Goal: Check status: Check status

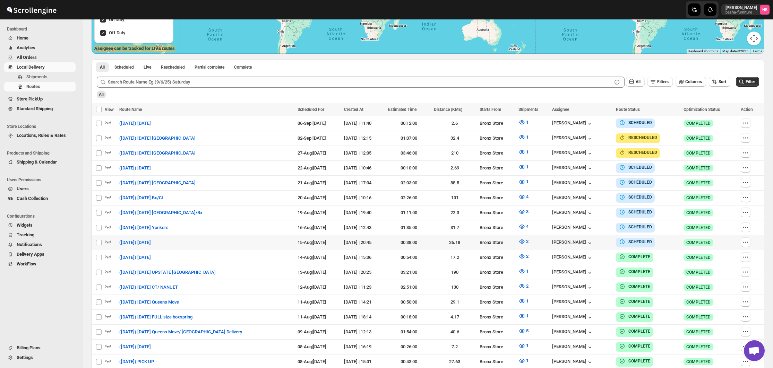
scroll to position [172, 0]
click at [755, 82] on button "Filter" at bounding box center [746, 82] width 23 height 10
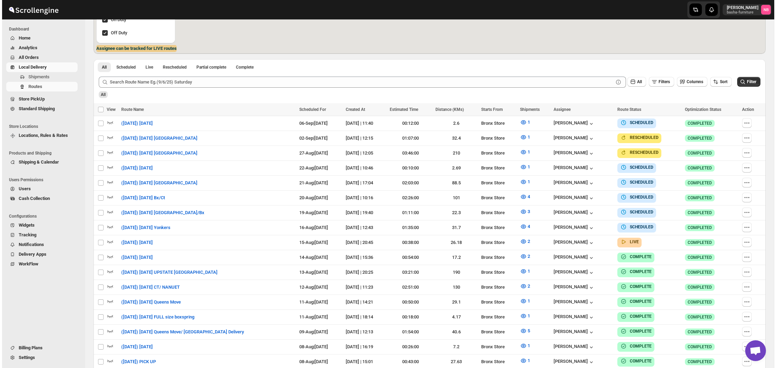
scroll to position [158, 0]
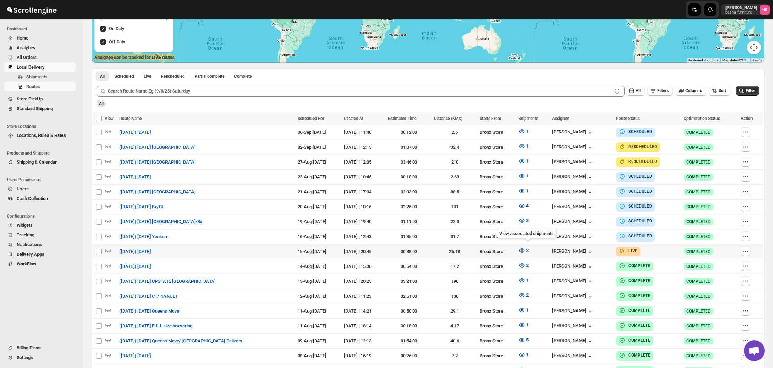
click at [521, 245] on button "2" at bounding box center [523, 250] width 18 height 11
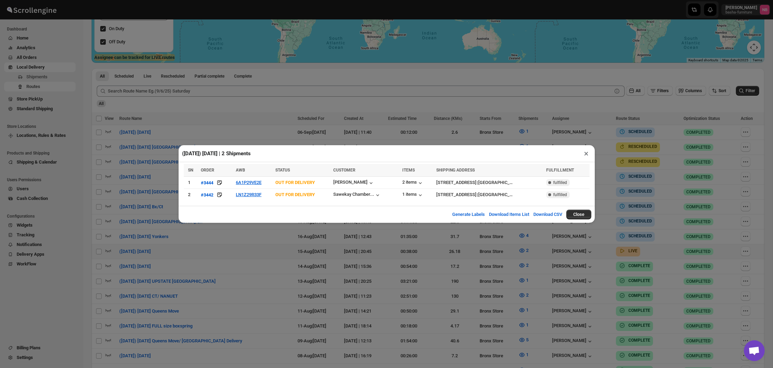
click at [374, 138] on div "([DATE]) [DATE] | 2 Shipments × SN ORDER AWB STATUS CUSTOMER ITEMS SHIPPING ADD…" at bounding box center [386, 184] width 773 height 368
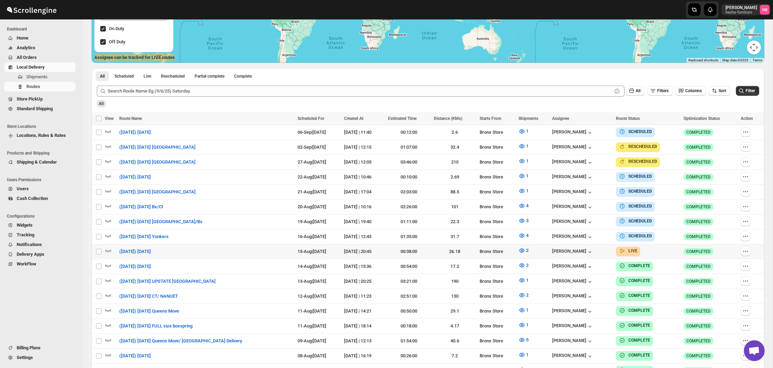
click at [713, 105] on div "All" at bounding box center [426, 101] width 663 height 12
click at [745, 94] on span "Filter" at bounding box center [749, 91] width 9 height 6
click at [528, 252] on button "2" at bounding box center [523, 250] width 18 height 11
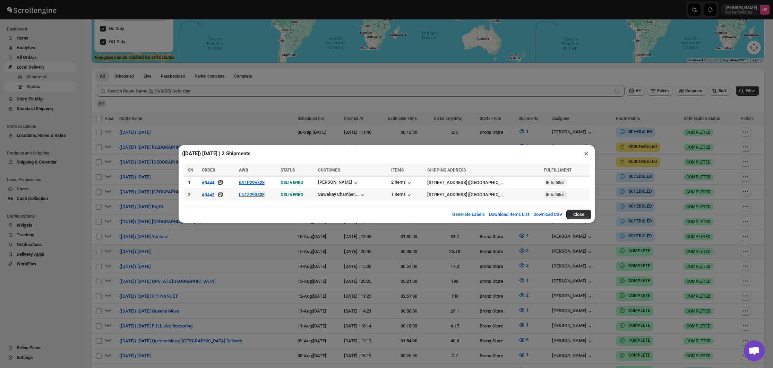
click at [253, 199] on td "LN1Z29R33F" at bounding box center [258, 195] width 42 height 12
click at [256, 195] on button "LN1Z29R33F" at bounding box center [252, 194] width 26 height 5
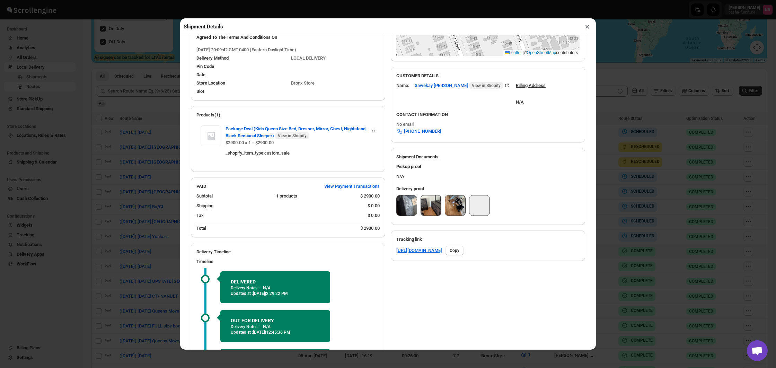
scroll to position [183, 0]
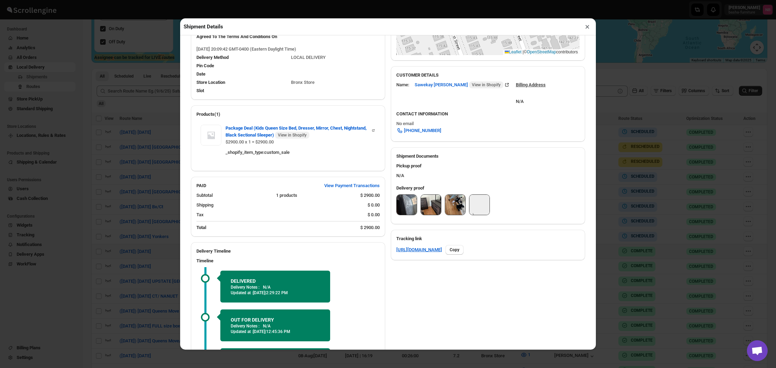
click at [407, 204] on img at bounding box center [407, 205] width 20 height 20
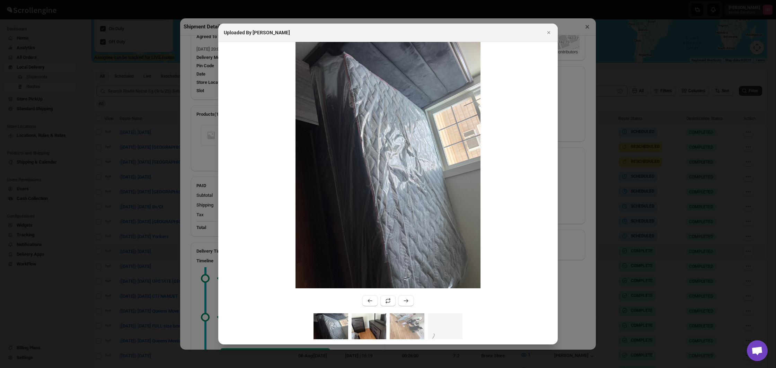
click at [372, 318] on img ":r1j6q:" at bounding box center [369, 326] width 35 height 26
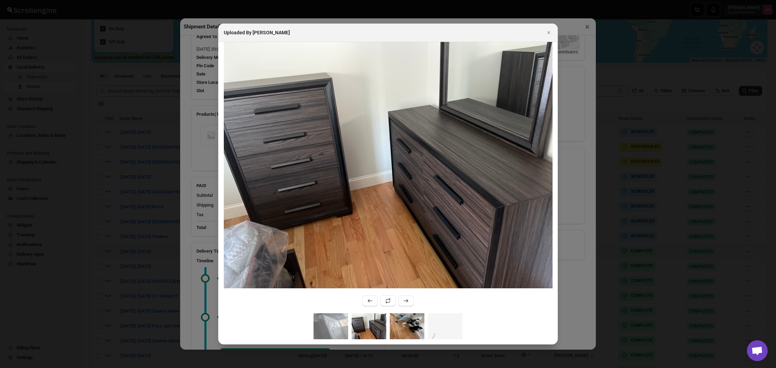
click at [401, 318] on img ":r1j6q:" at bounding box center [407, 326] width 35 height 26
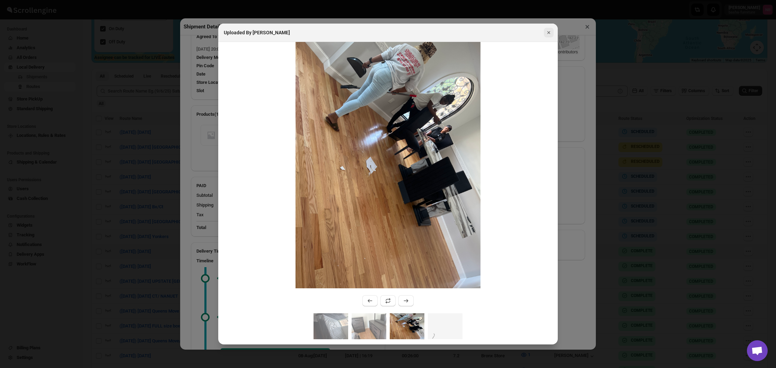
click at [549, 34] on icon "Close" at bounding box center [549, 32] width 7 height 7
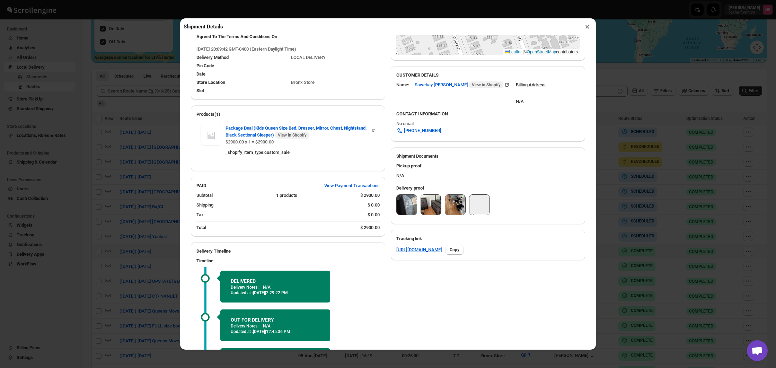
click at [586, 29] on button "×" at bounding box center [588, 27] width 10 height 10
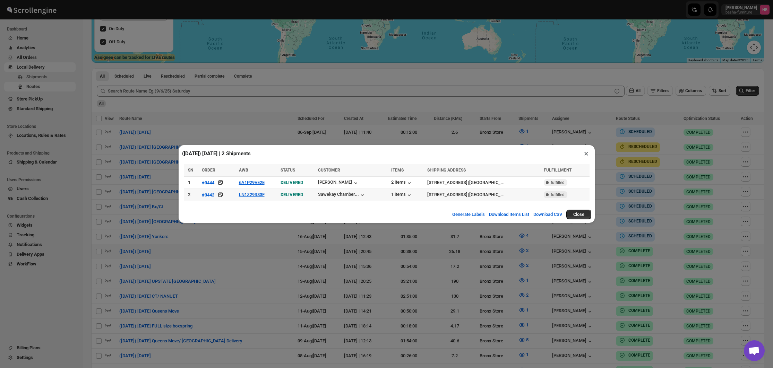
click at [289, 197] on span "DELIVERED" at bounding box center [291, 194] width 23 height 5
click at [243, 196] on button "LN1Z29R33F" at bounding box center [252, 194] width 26 height 5
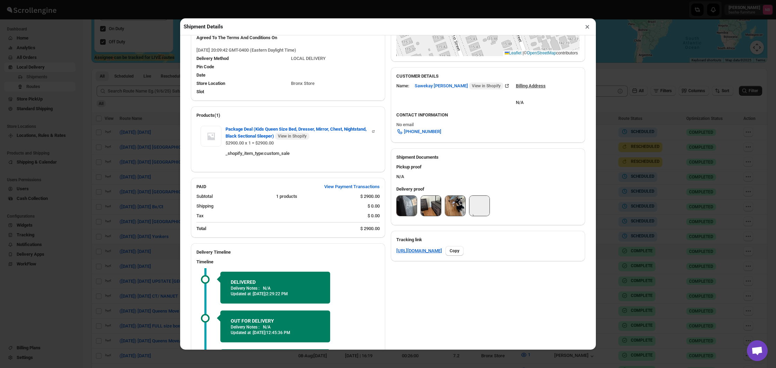
scroll to position [182, 0]
click at [587, 26] on button "×" at bounding box center [588, 27] width 10 height 10
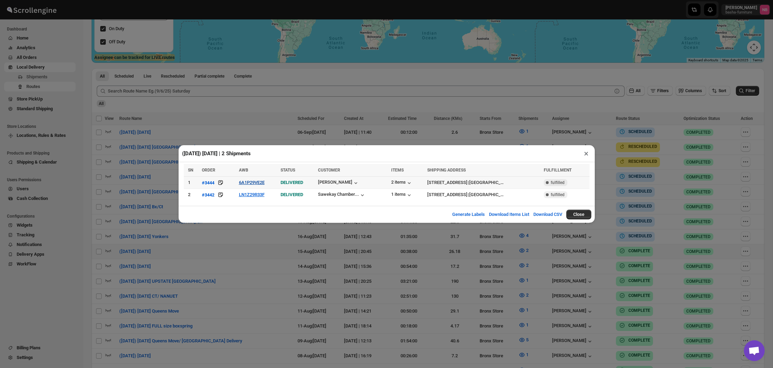
click at [257, 182] on button "6A1P29VE2E" at bounding box center [252, 182] width 26 height 5
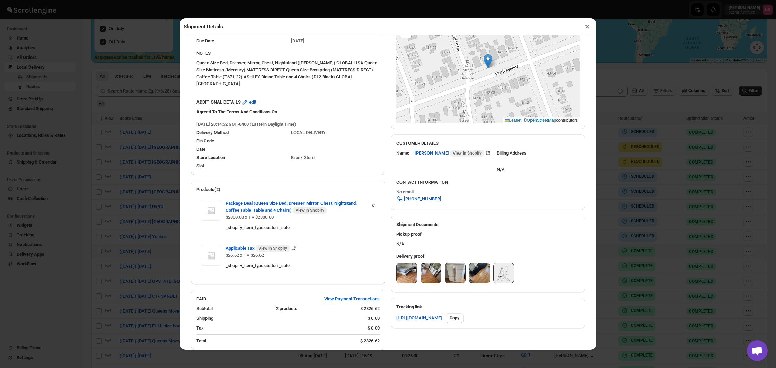
scroll to position [92, 0]
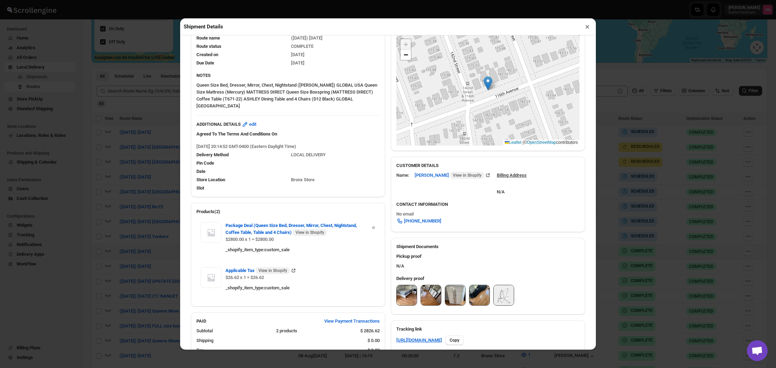
click at [482, 289] on img at bounding box center [480, 295] width 20 height 20
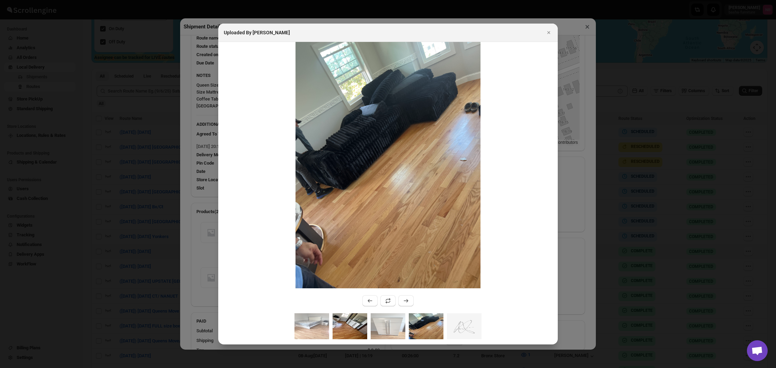
drag, startPoint x: 376, startPoint y: 320, endPoint x: 357, endPoint y: 320, distance: 19.1
click at [376, 320] on img ":r1k11:" at bounding box center [388, 326] width 35 height 26
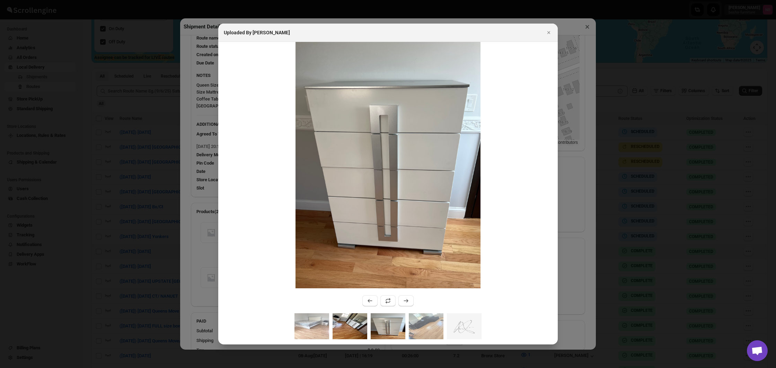
drag, startPoint x: 352, startPoint y: 320, endPoint x: 344, endPoint y: 320, distance: 8.0
click at [352, 320] on img ":r1k11:" at bounding box center [350, 326] width 35 height 26
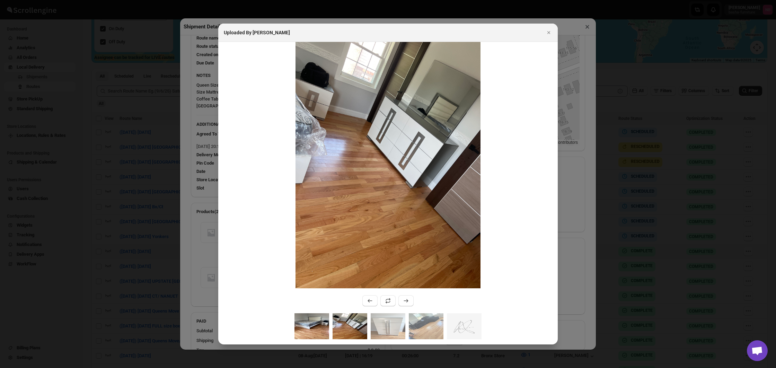
click at [303, 321] on img ":r1k11:" at bounding box center [312, 326] width 35 height 26
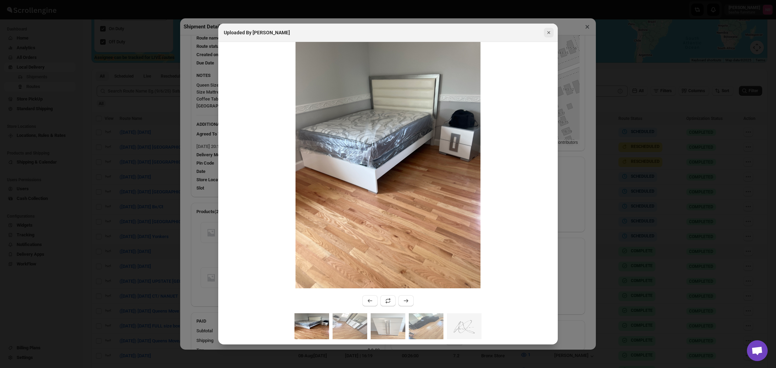
click at [551, 33] on icon "Close" at bounding box center [549, 32] width 7 height 7
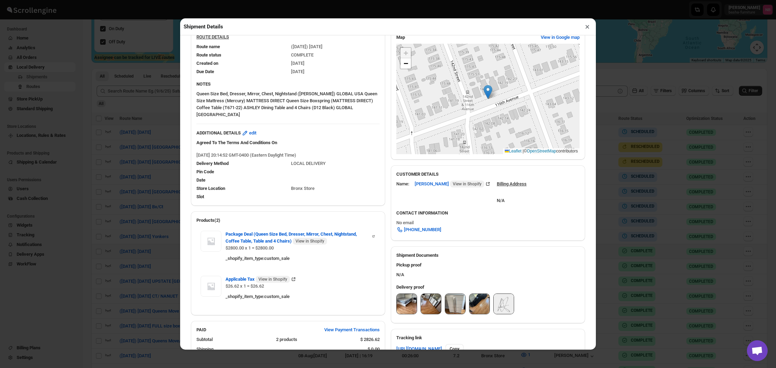
scroll to position [93, 0]
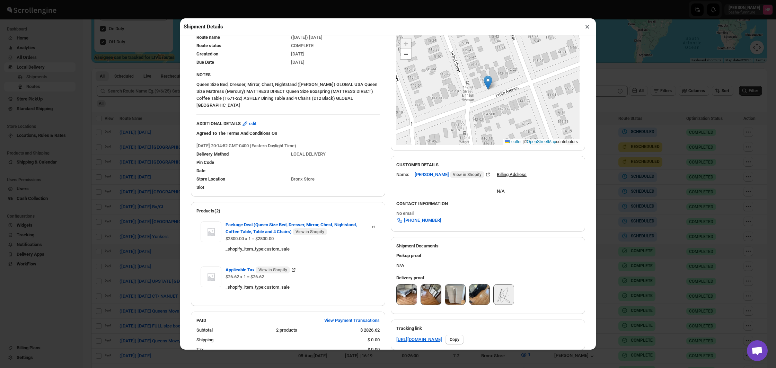
click at [586, 27] on button "×" at bounding box center [588, 27] width 10 height 10
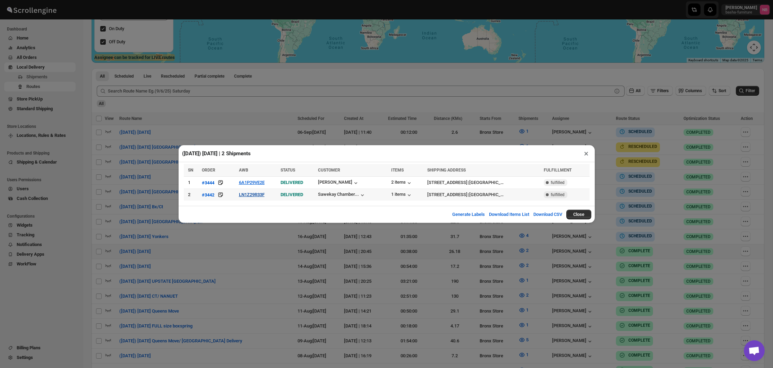
click at [250, 197] on button "LN1Z29R33F" at bounding box center [252, 194] width 26 height 5
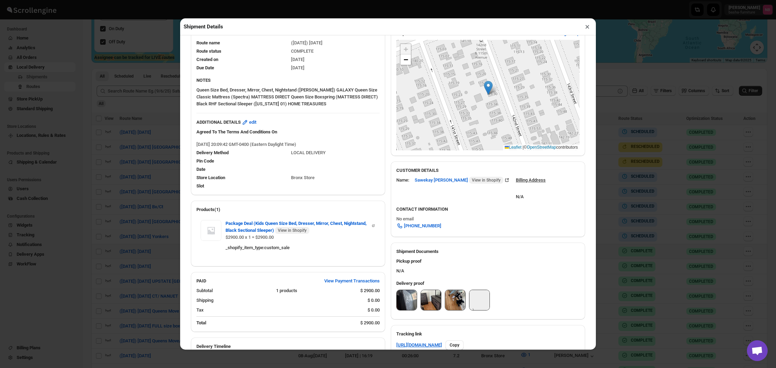
scroll to position [181, 0]
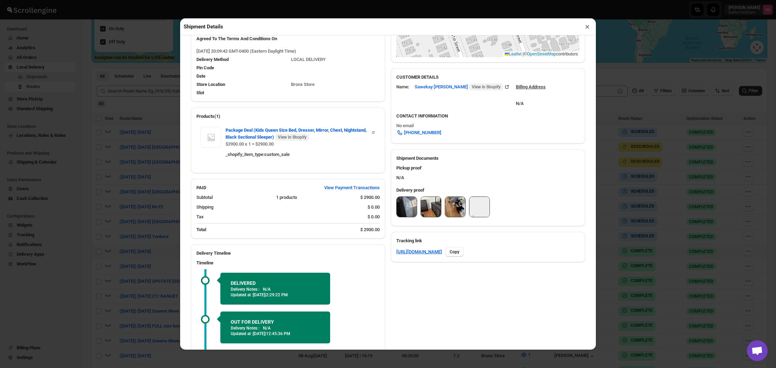
click at [456, 207] on img at bounding box center [455, 207] width 20 height 20
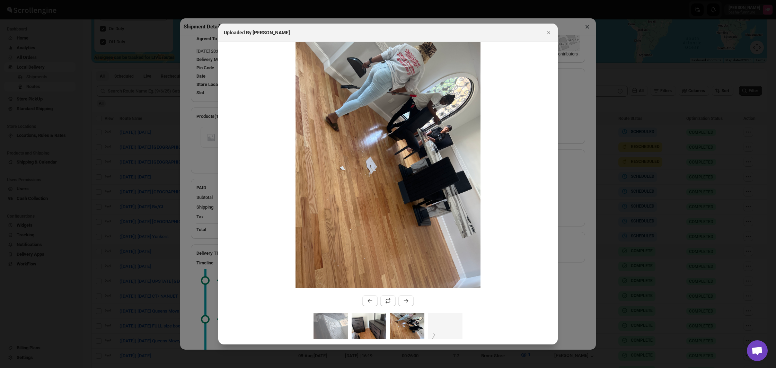
click at [371, 322] on img ":r1ke5:" at bounding box center [369, 326] width 35 height 26
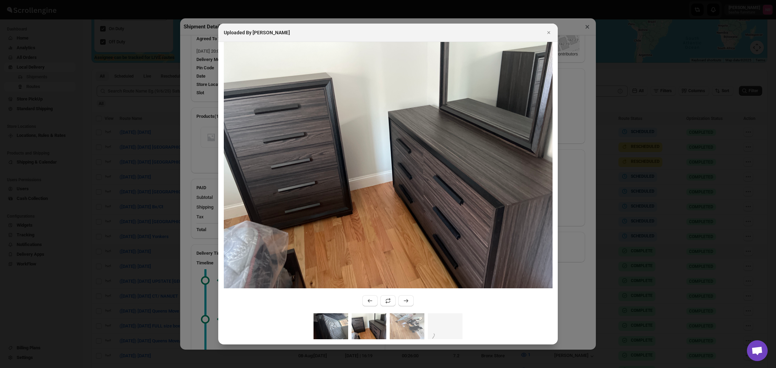
click at [337, 323] on img ":r1ke5:" at bounding box center [331, 326] width 35 height 26
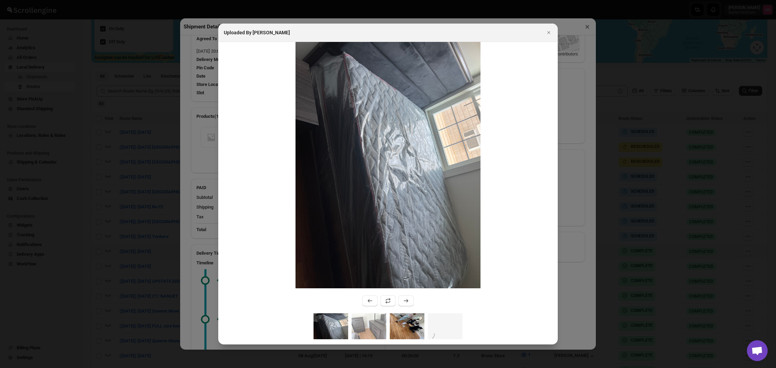
click at [393, 322] on img ":r1ke5:" at bounding box center [407, 326] width 35 height 26
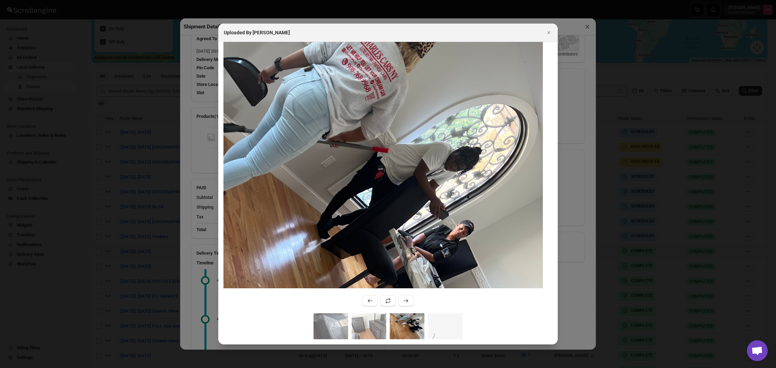
drag, startPoint x: 433, startPoint y: 104, endPoint x: 429, endPoint y: 164, distance: 59.4
click at [429, 164] on img ":r1ke5:" at bounding box center [320, 317] width 446 height 594
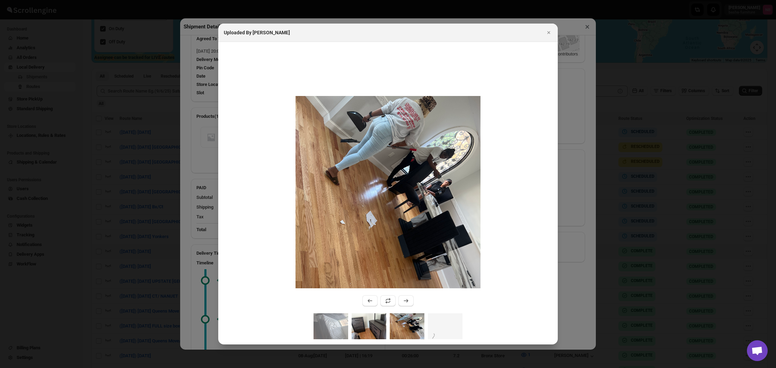
click at [376, 314] on img ":r1ke5:" at bounding box center [369, 326] width 35 height 26
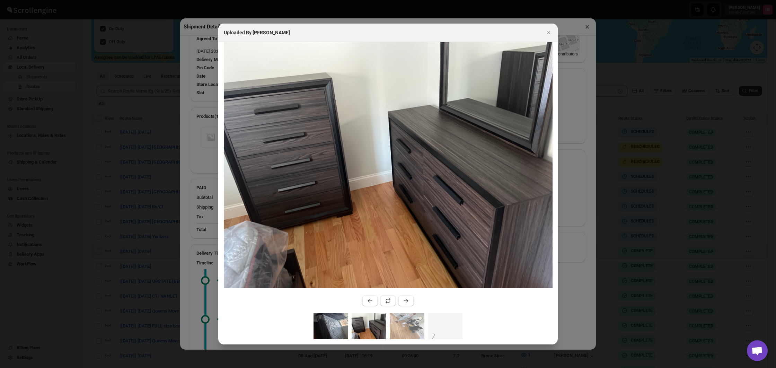
click at [331, 326] on img ":r1ke5:" at bounding box center [331, 326] width 35 height 26
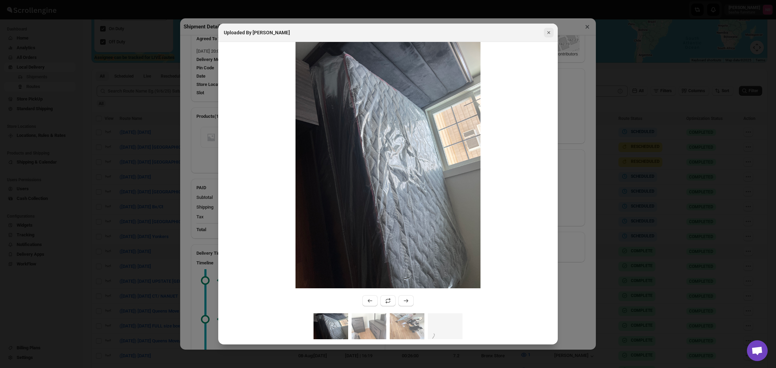
click at [548, 36] on button "Close" at bounding box center [549, 33] width 10 height 10
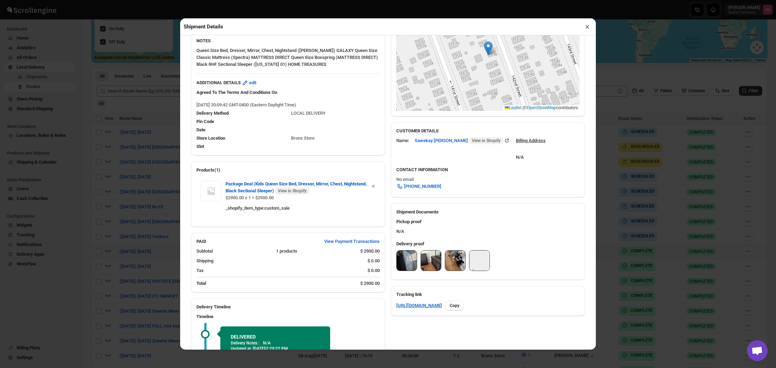
scroll to position [129, 0]
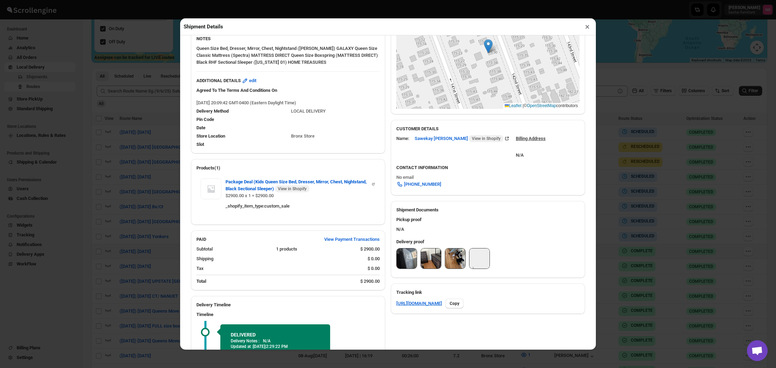
click at [587, 29] on button "×" at bounding box center [588, 27] width 10 height 10
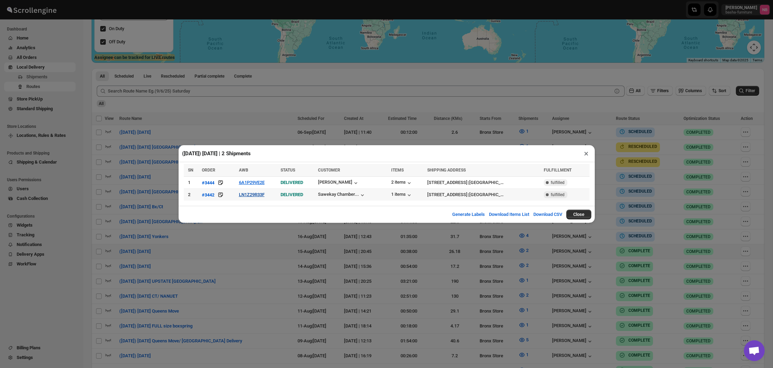
click at [247, 197] on button "LN1Z29R33F" at bounding box center [252, 194] width 26 height 5
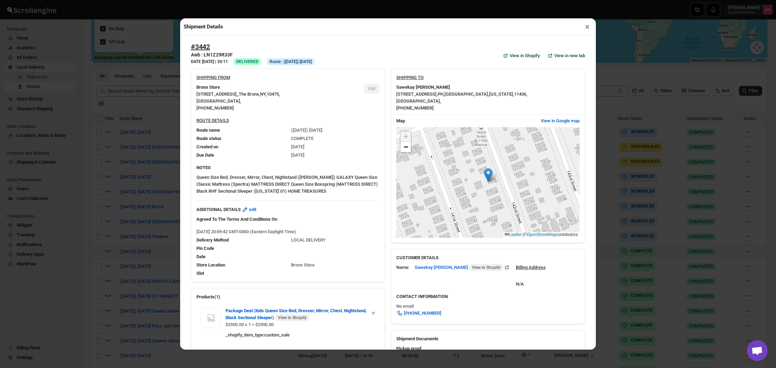
scroll to position [0, 0]
click at [589, 29] on button "×" at bounding box center [588, 27] width 10 height 10
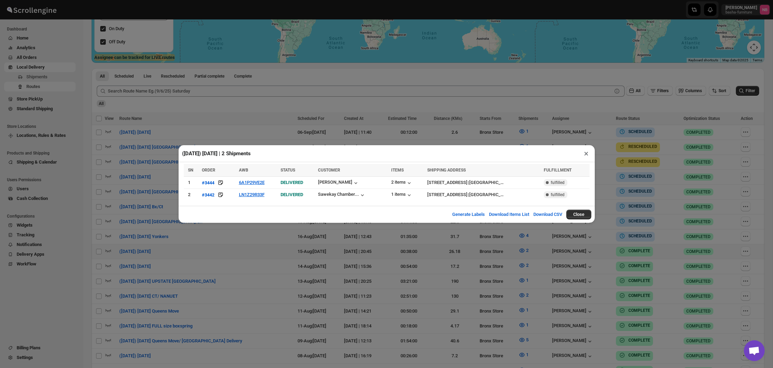
click at [603, 140] on div "([DATE]) [DATE] | 2 Shipments × SN ORDER AWB STATUS CUSTOMER ITEMS SHIPPING ADD…" at bounding box center [386, 184] width 773 height 368
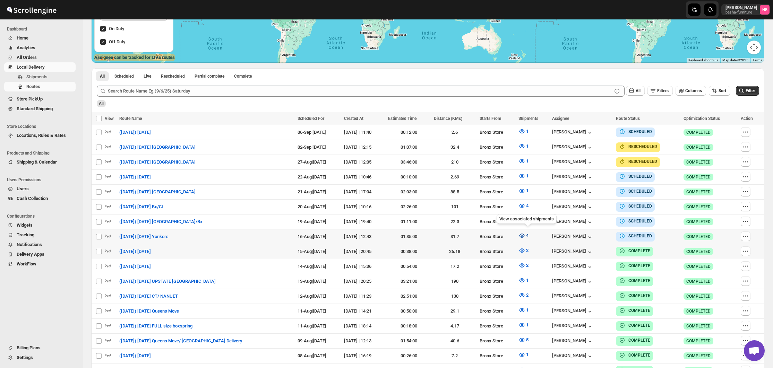
click at [524, 234] on icon "button" at bounding box center [521, 236] width 5 height 4
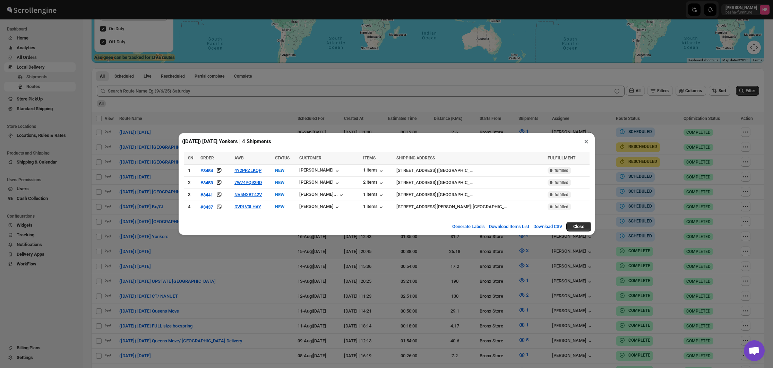
click at [270, 268] on div "([DATE]) [DATE] Yonkers | 4 Shipments × SN ORDER AWB STATUS CUSTOMER ITEMS SHIP…" at bounding box center [386, 184] width 773 height 368
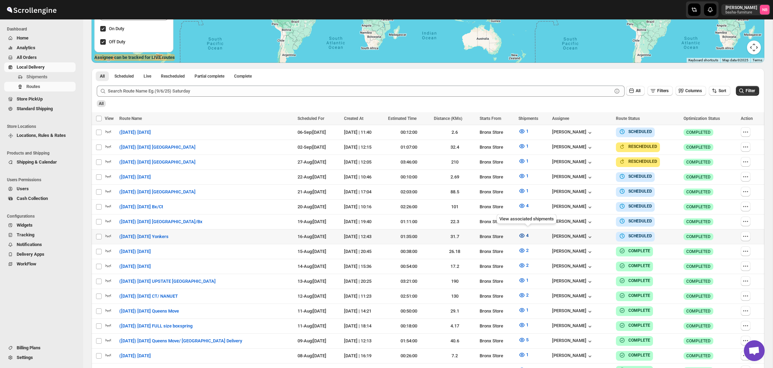
click at [530, 232] on button "4" at bounding box center [523, 235] width 18 height 11
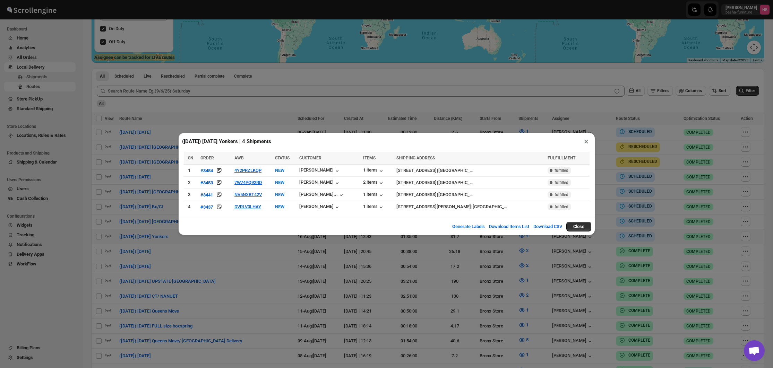
click at [401, 259] on div "([DATE]) [DATE] Yonkers | 4 Shipments × SN ORDER AWB STATUS CUSTOMER ITEMS SHIP…" at bounding box center [386, 184] width 773 height 368
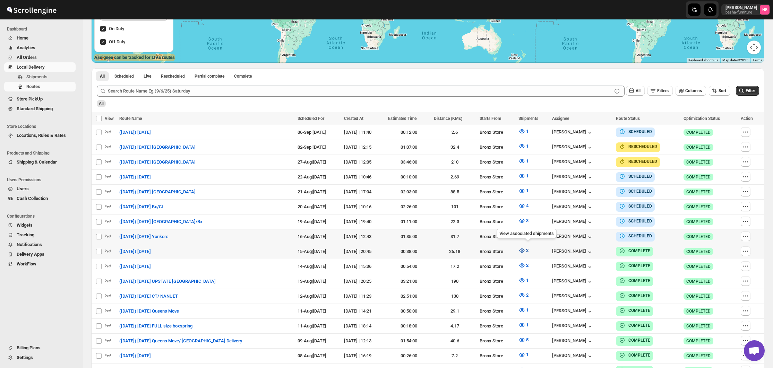
click at [523, 250] on icon "button" at bounding box center [522, 251] width 2 height 2
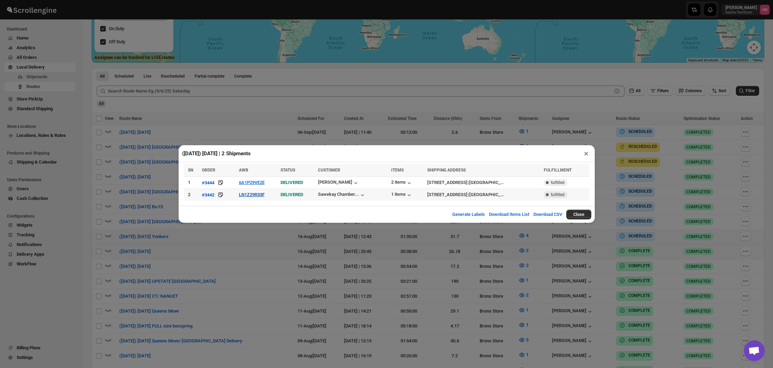
click at [244, 193] on button "LN1Z29R33F" at bounding box center [252, 194] width 26 height 5
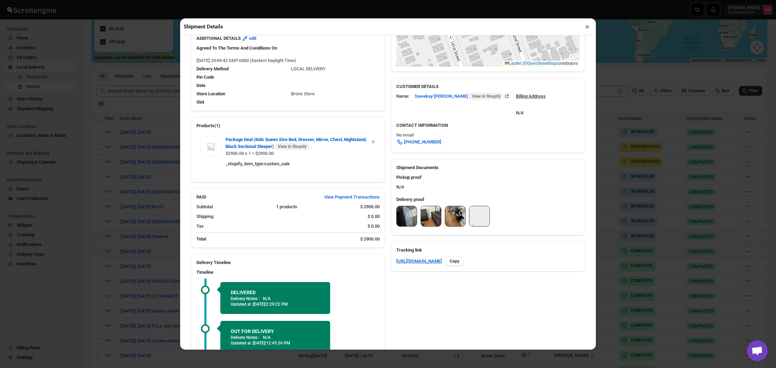
scroll to position [171, 0]
click at [482, 214] on img at bounding box center [480, 217] width 20 height 20
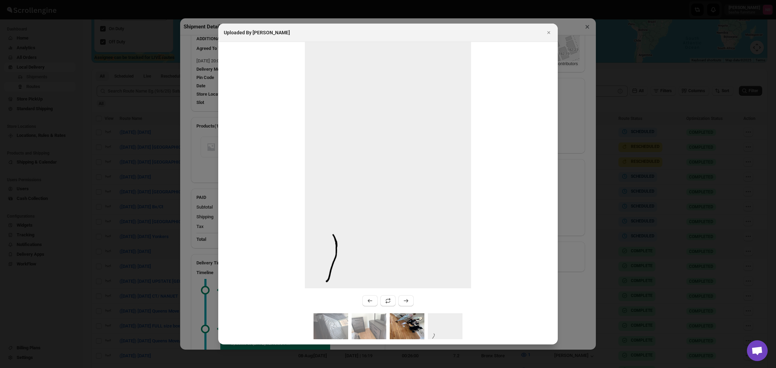
click at [403, 330] on img ":r1njq:" at bounding box center [407, 326] width 35 height 26
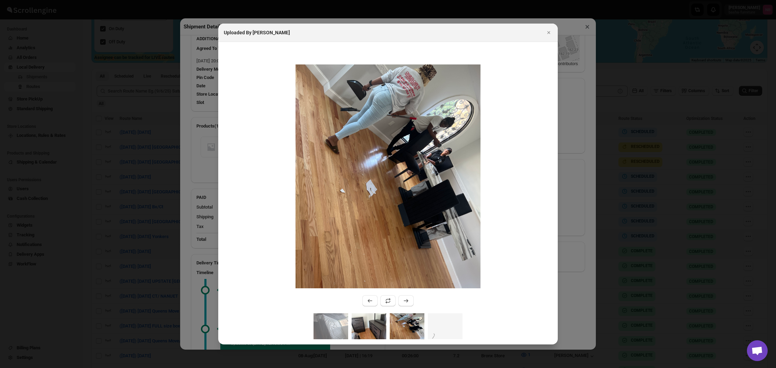
click at [368, 319] on img ":r1njq:" at bounding box center [369, 326] width 35 height 26
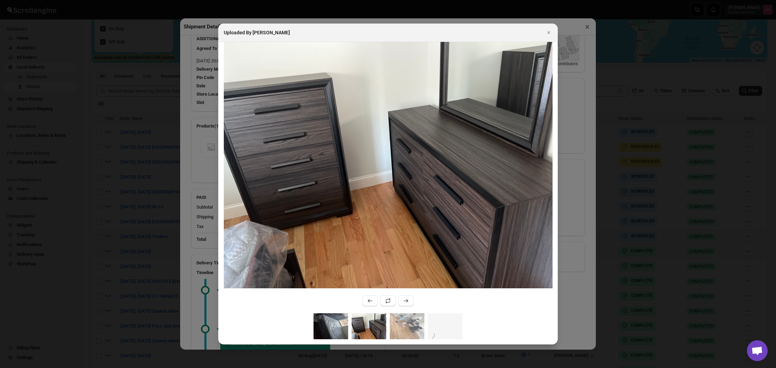
click at [337, 320] on img ":r1njq:" at bounding box center [331, 326] width 35 height 26
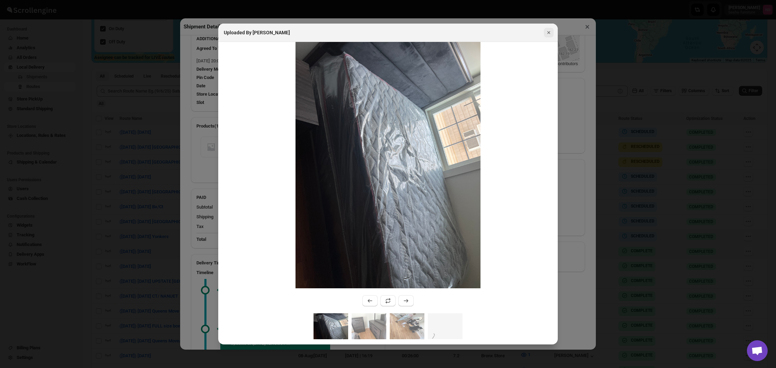
click at [548, 32] on icon "Close" at bounding box center [549, 32] width 7 height 7
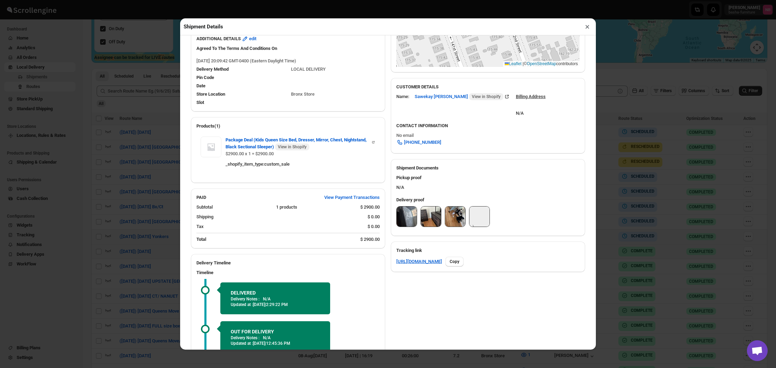
drag, startPoint x: 589, startPoint y: 27, endPoint x: 454, endPoint y: 218, distance: 233.9
click at [589, 27] on button "×" at bounding box center [588, 27] width 10 height 10
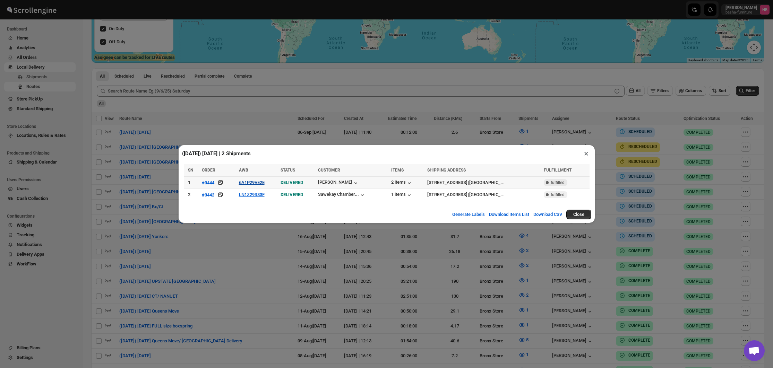
click at [255, 185] on button "6A1P29VE2E" at bounding box center [252, 182] width 26 height 5
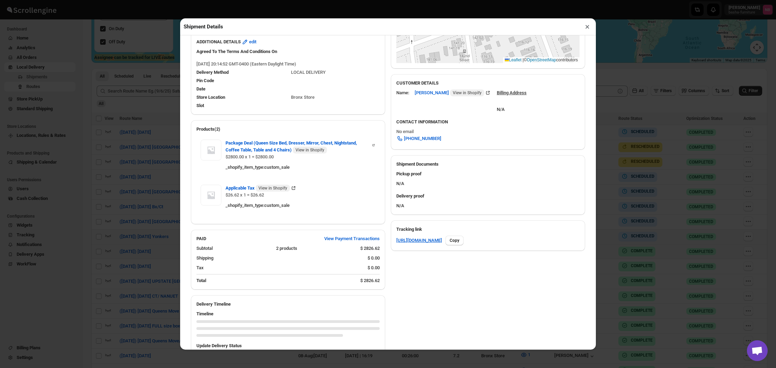
scroll to position [198, 0]
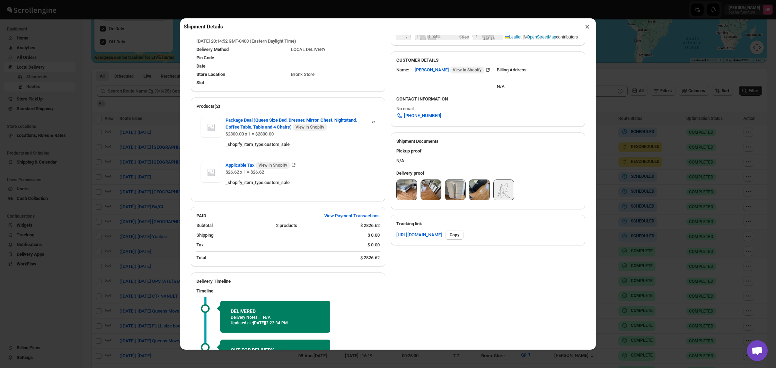
click at [410, 189] on img at bounding box center [407, 190] width 20 height 20
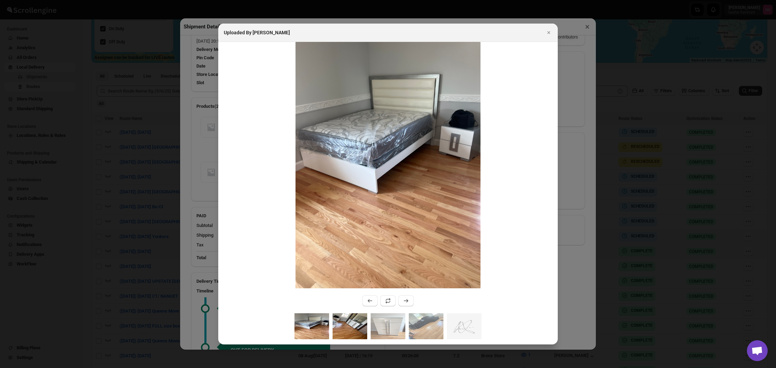
click at [363, 328] on img ":r1o0u:" at bounding box center [350, 326] width 35 height 26
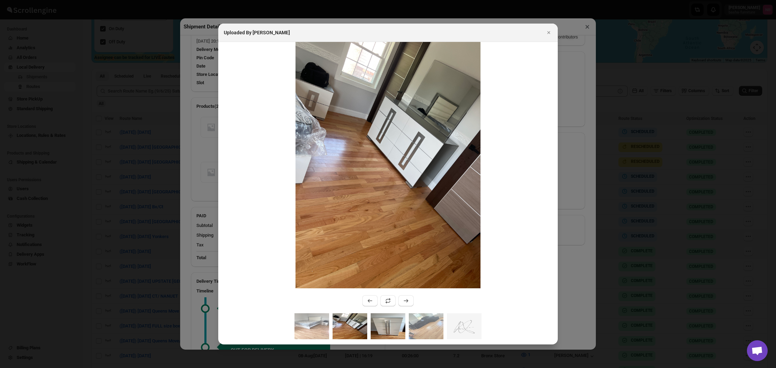
click at [387, 329] on img ":r1o0u:" at bounding box center [388, 326] width 35 height 26
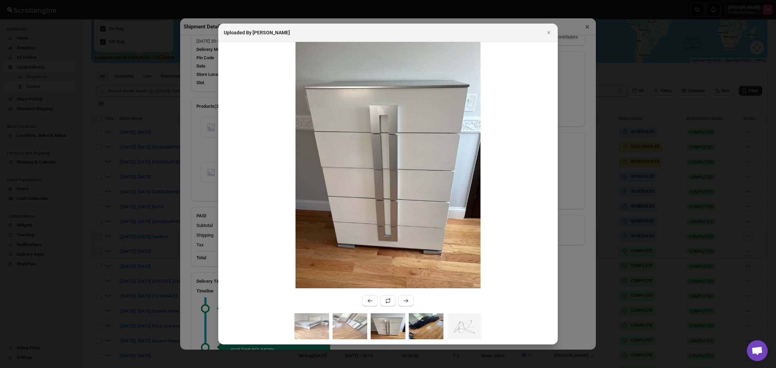
click at [420, 325] on img ":r1o0u:" at bounding box center [426, 326] width 35 height 26
